Goal: Task Accomplishment & Management: Manage account settings

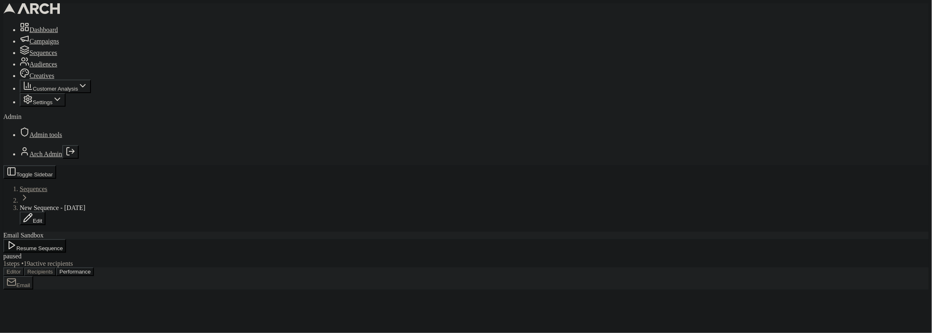
click at [75, 156] on icon "Log out" at bounding box center [71, 151] width 10 height 10
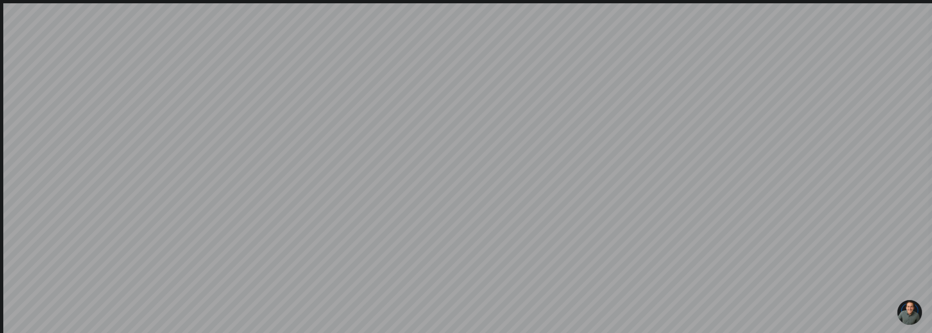
type input "sacha@getarch.com"
